Goal: Find specific page/section: Find specific page/section

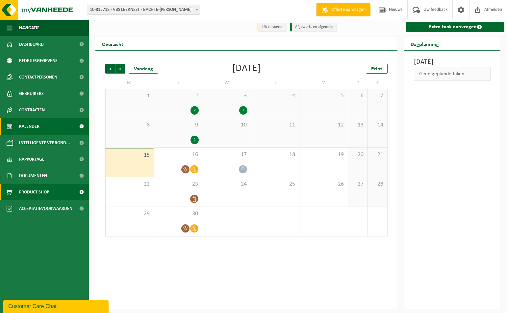
click at [41, 190] on span "Product Shop" at bounding box center [34, 192] width 30 height 16
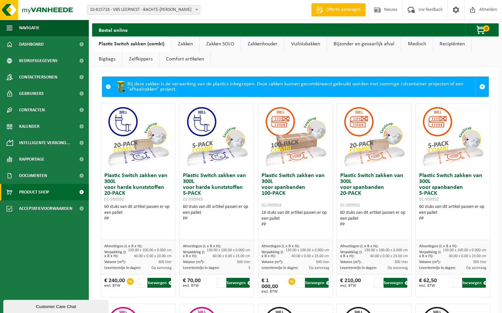
click at [306, 41] on link "Vuilnisbakken" at bounding box center [305, 44] width 42 height 15
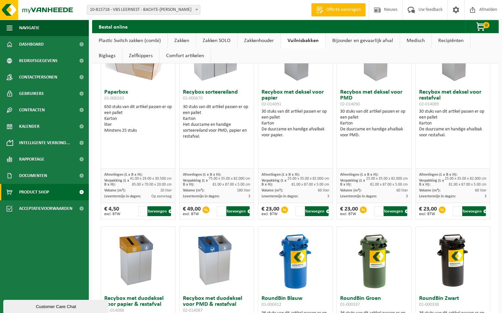
scroll to position [427, 0]
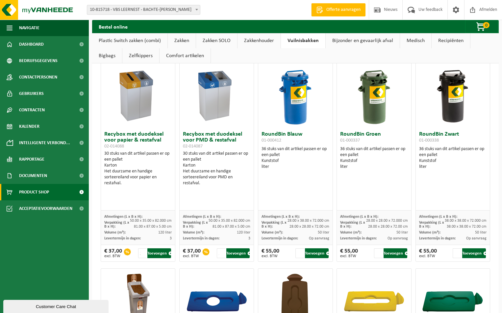
click at [185, 40] on link "Zakken" at bounding box center [182, 40] width 28 height 15
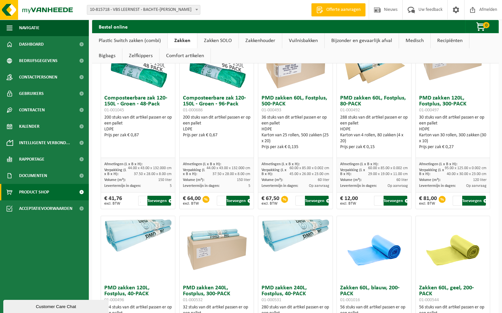
scroll to position [412, 0]
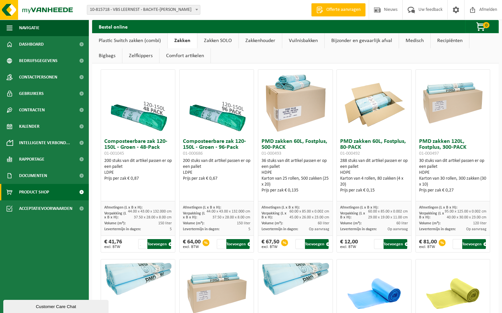
click at [221, 39] on link "Zakken SOLO" at bounding box center [217, 40] width 41 height 15
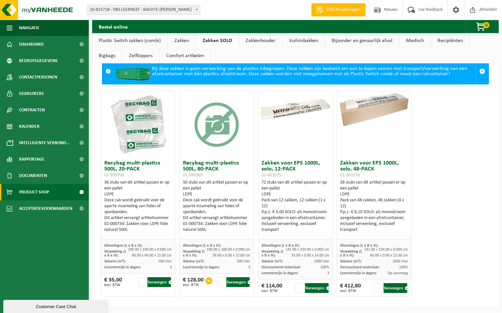
click at [183, 41] on link "Zakken" at bounding box center [182, 40] width 28 height 15
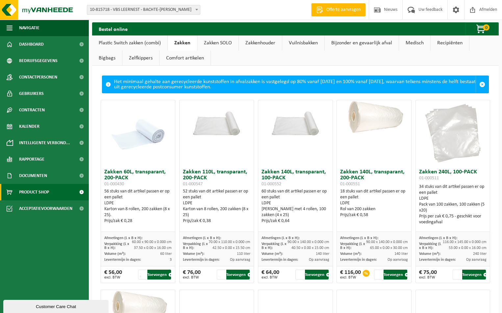
scroll to position [0, 0]
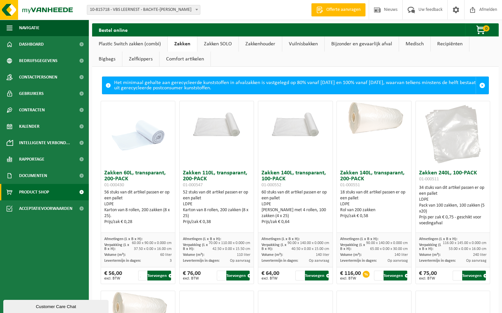
click at [461, 185] on div "34 stuks van dit artikel passen er op een pallet LDPE Pack van 100 zakken, 100 …" at bounding box center [452, 205] width 67 height 41
